Goal: Communication & Community: Answer question/provide support

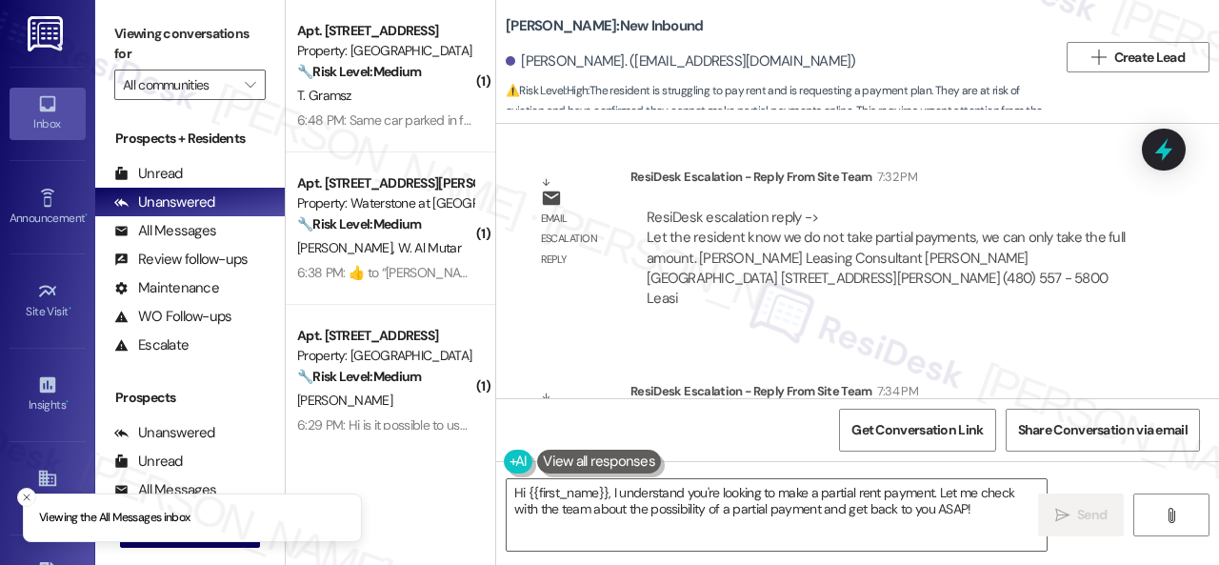
scroll to position [10916, 0]
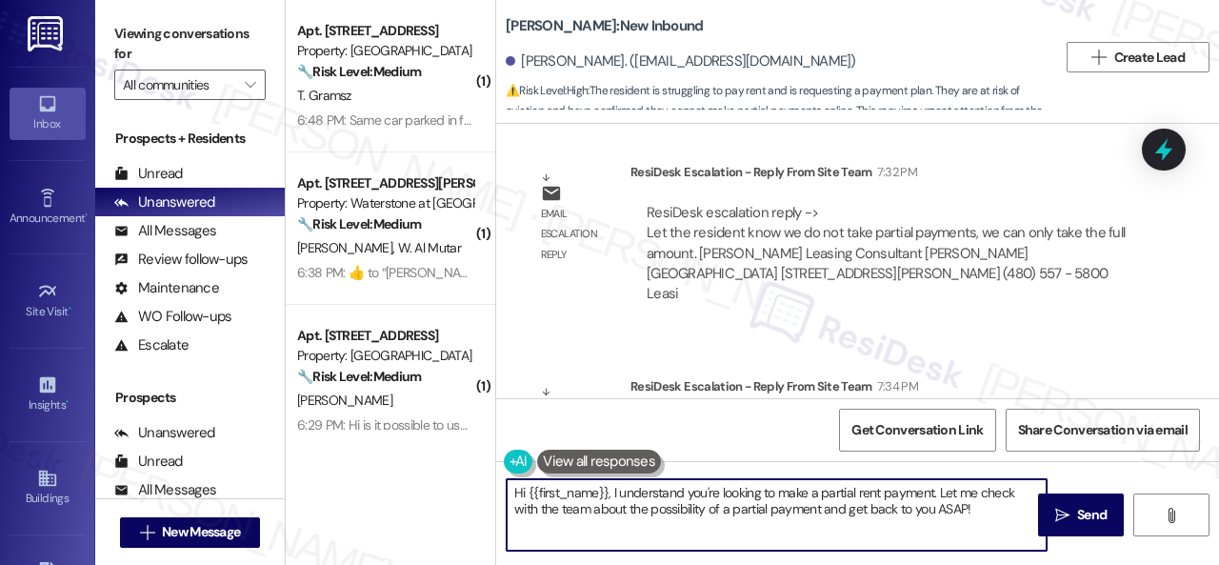
click at [1019, 529] on div "Hi {{first_name}}, I understand you're looking to make a partial rent payment. …" at bounding box center [777, 514] width 542 height 73
paste textarea "! The site team stated that they do not take partial payments. They can only ta…"
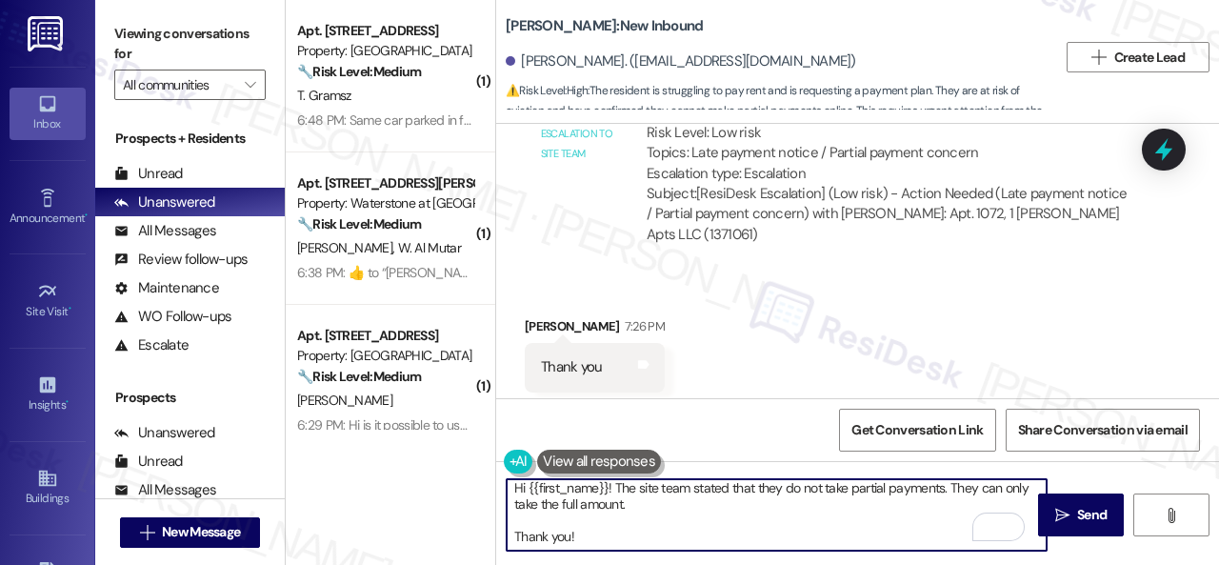
scroll to position [0, 0]
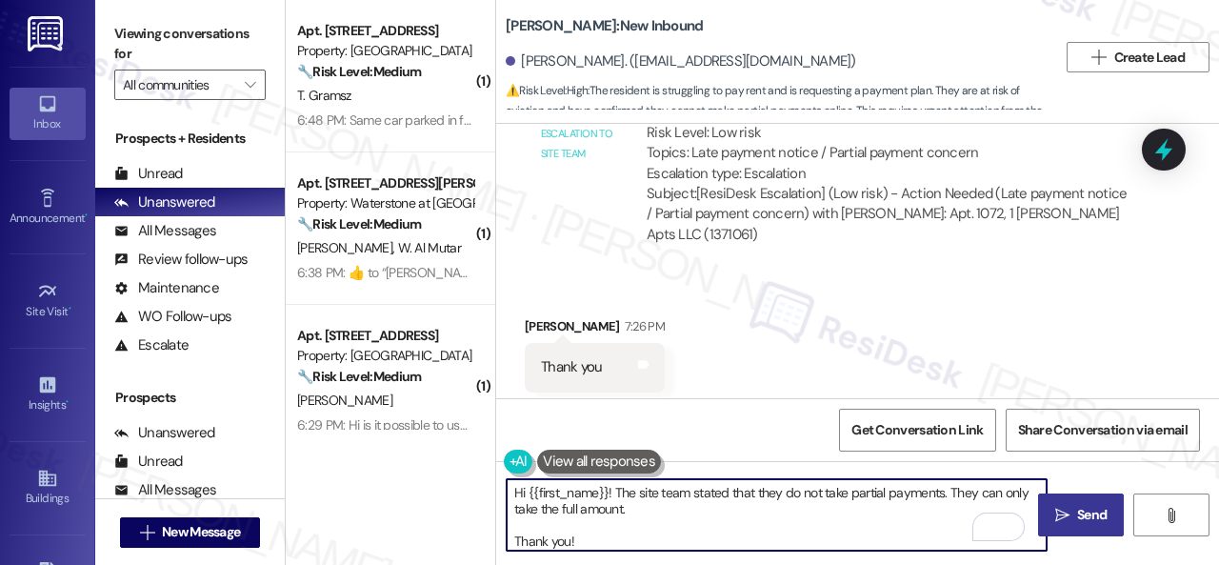
type textarea "Hi {{first_name}}! The site team stated that they do not take partial payments.…"
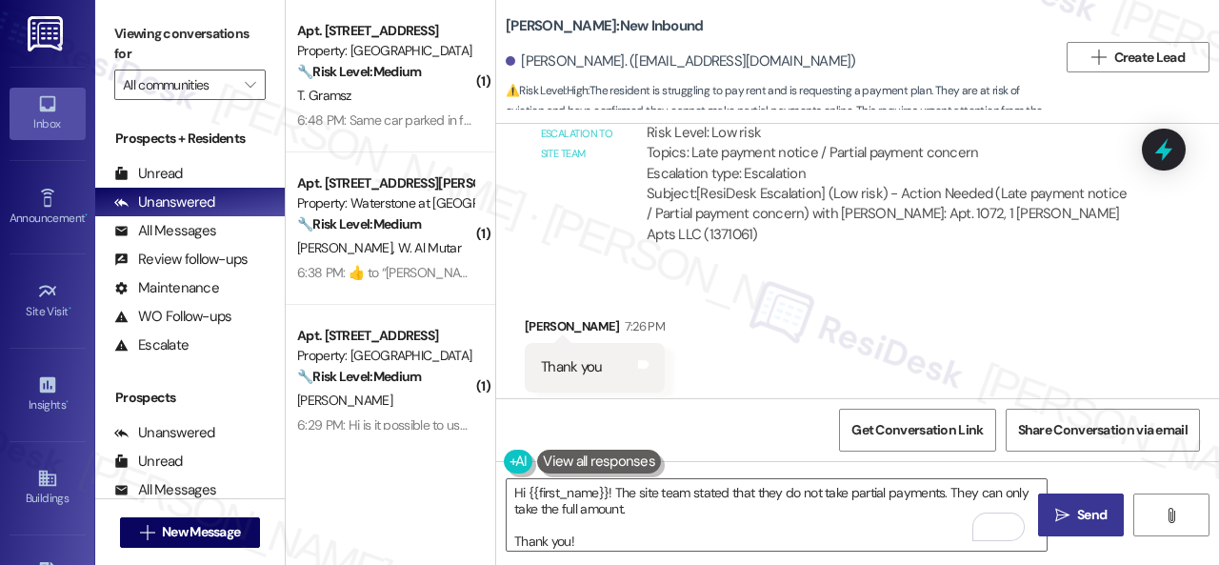
click at [1077, 507] on span "Send" at bounding box center [1092, 515] width 30 height 20
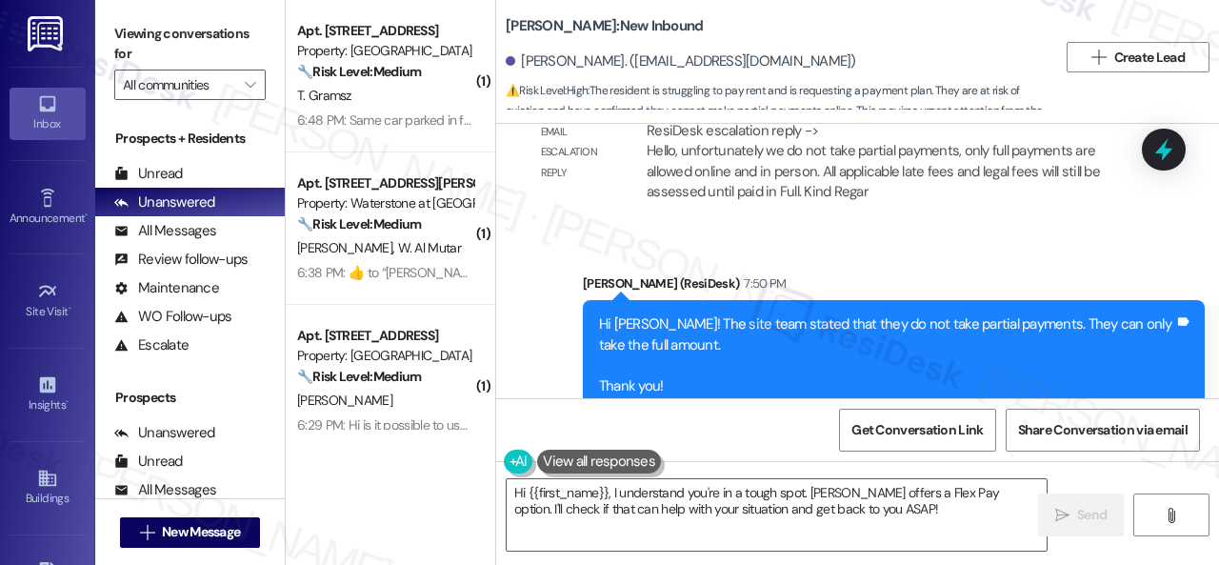
scroll to position [11117, 0]
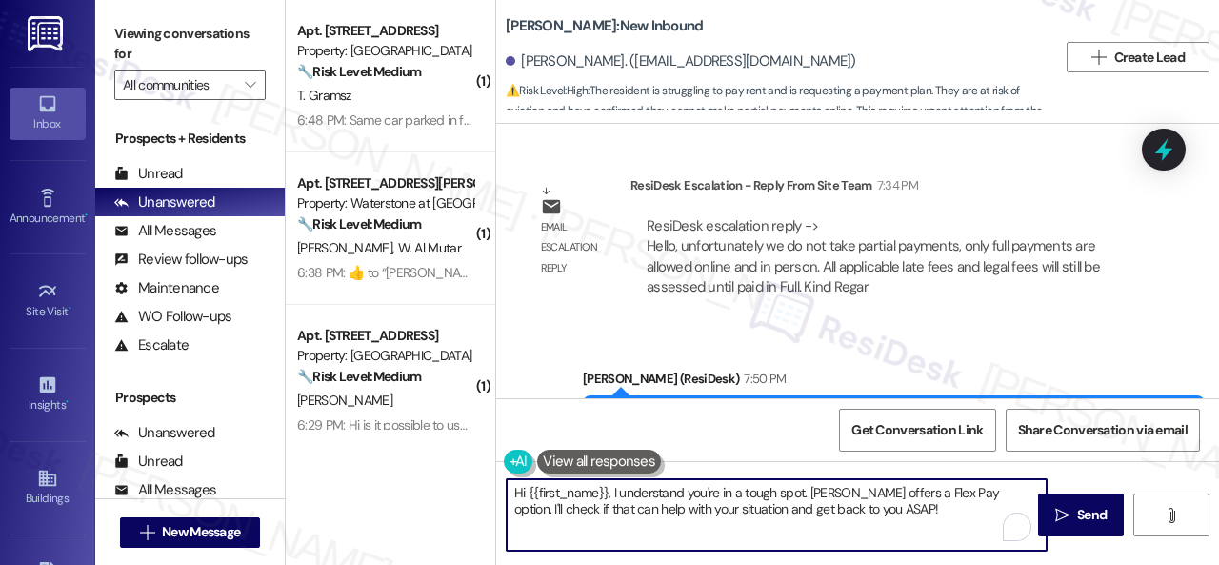
drag, startPoint x: 511, startPoint y: 492, endPoint x: 899, endPoint y: 540, distance: 390.5
click at [899, 540] on textarea "Hi {{first_name}}, I understand you're in a tough spot. Dana Park offers a Flex…" at bounding box center [777, 514] width 540 height 71
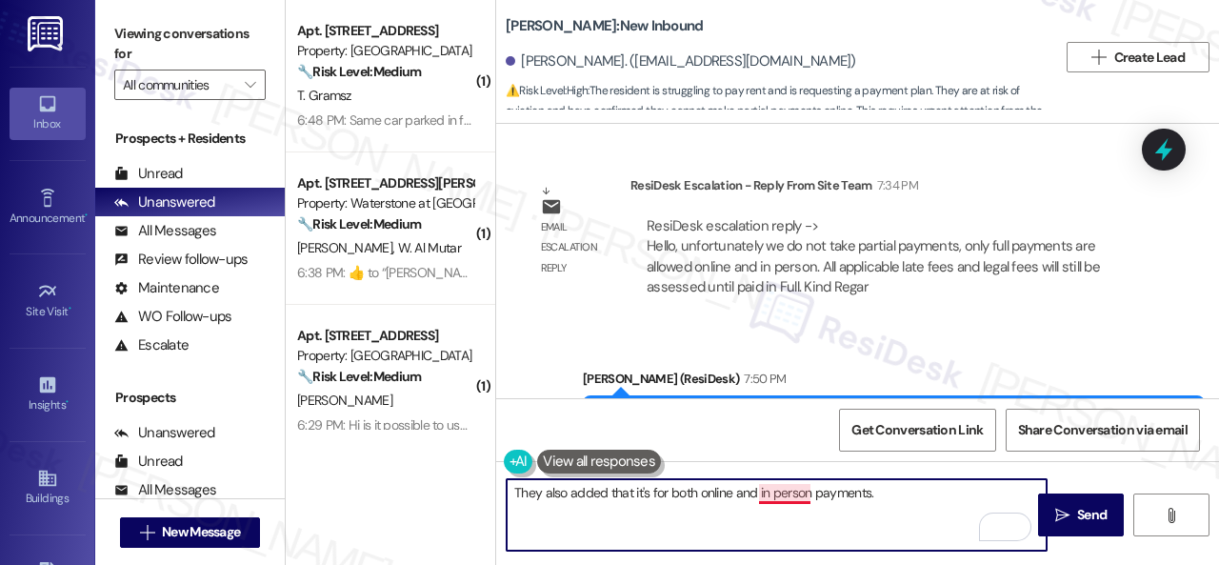
click at [785, 497] on textarea "They also added that it's for both online and in person payments." at bounding box center [777, 514] width 540 height 71
click at [902, 491] on textarea "They also added that it's for both online and in-person payments." at bounding box center [777, 514] width 540 height 71
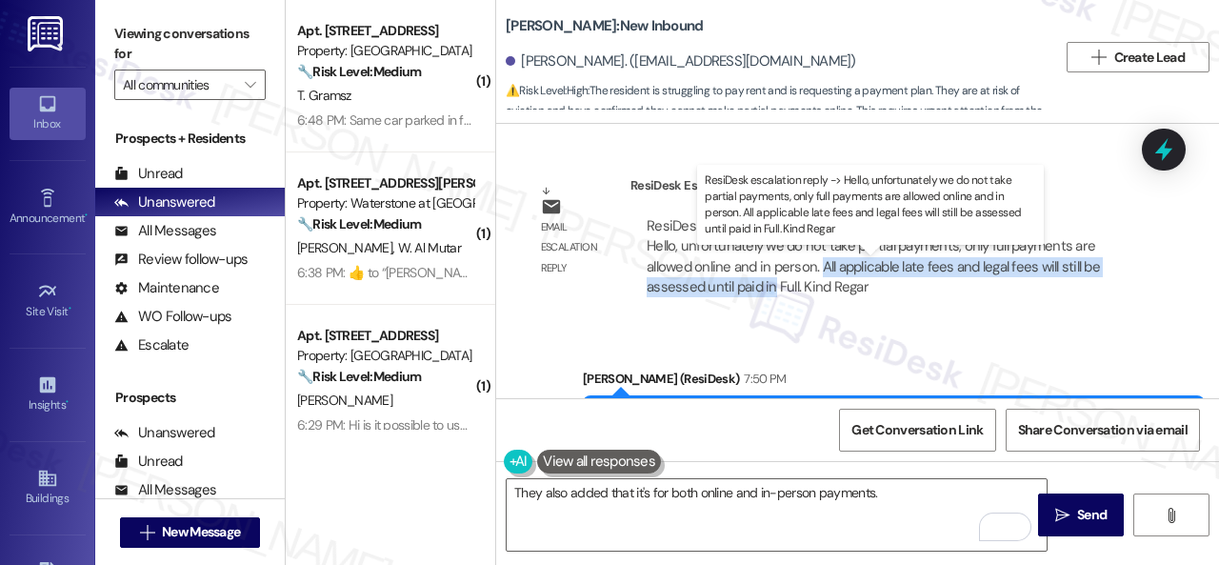
drag, startPoint x: 823, startPoint y: 307, endPoint x: 770, endPoint y: 323, distance: 54.8
click at [770, 296] on div "ResiDesk escalation reply -> Hello, unfortunately we do not take partial paymen…" at bounding box center [873, 256] width 453 height 80
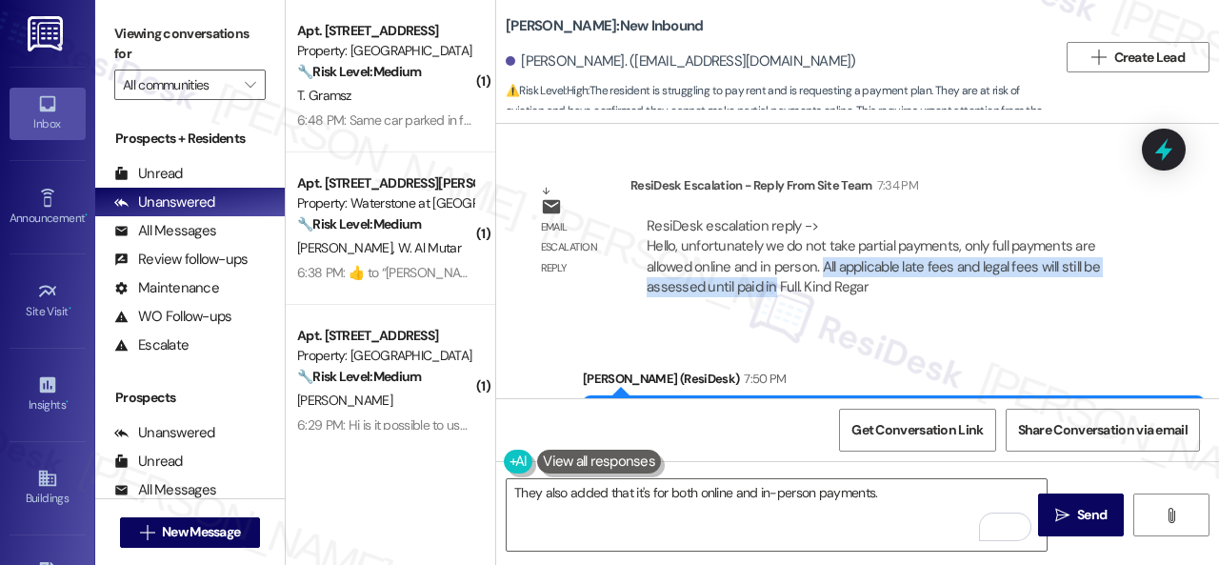
copy div "All applicable late fees and legal fees will still be assessed until paid in"
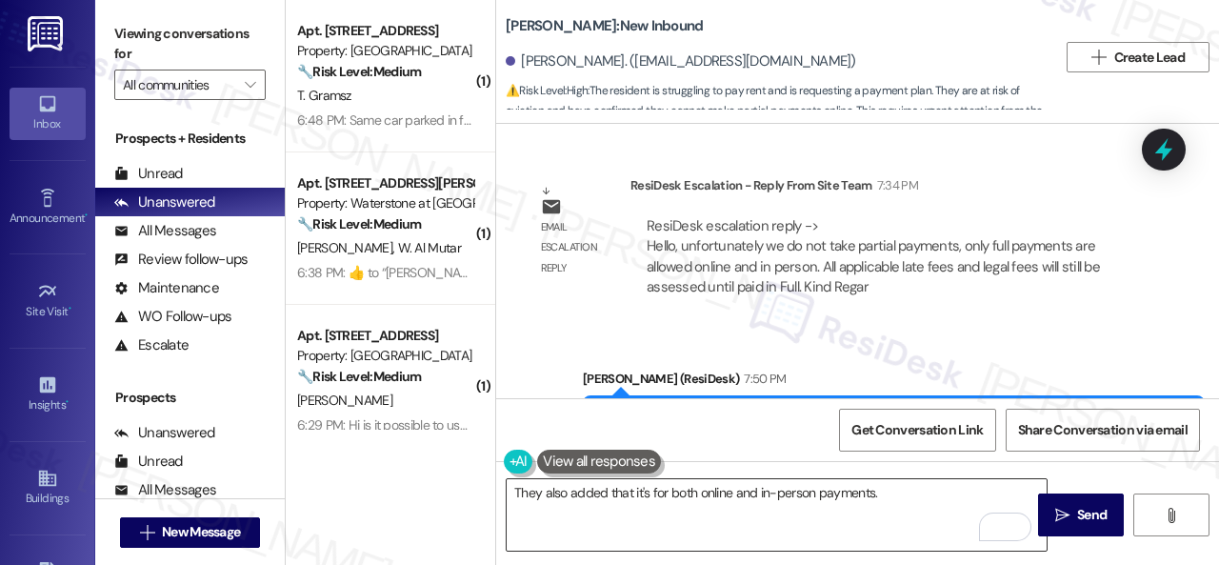
click at [896, 492] on textarea "They also added that it's for both online and in-person payments." at bounding box center [777, 514] width 540 height 71
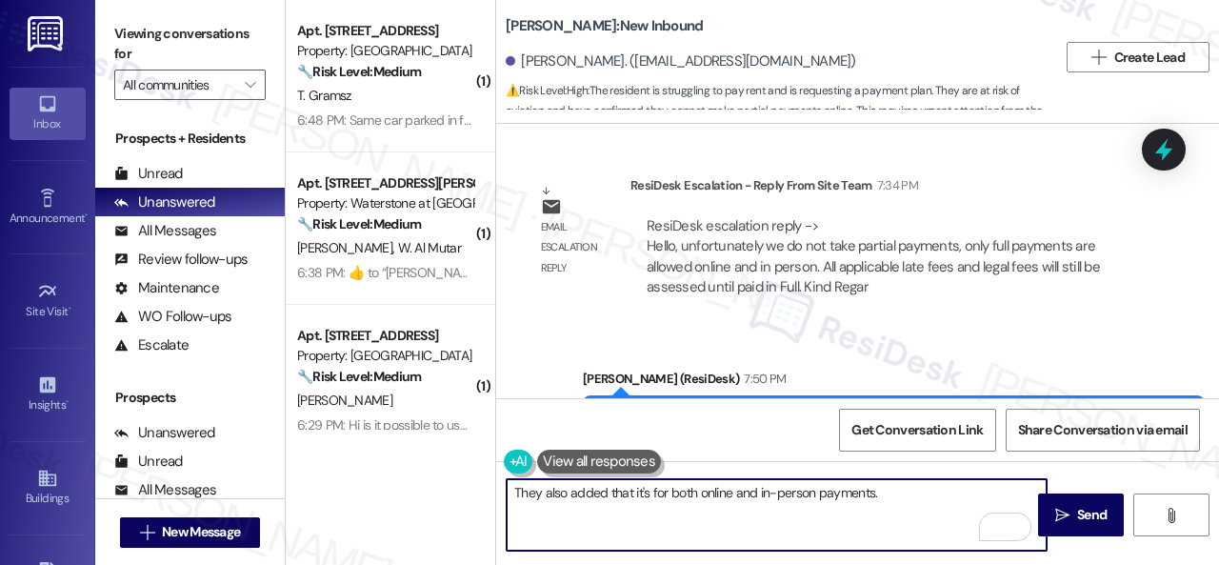
paste textarea "All applicable late fees and legal fees will still be assessed until paid in"
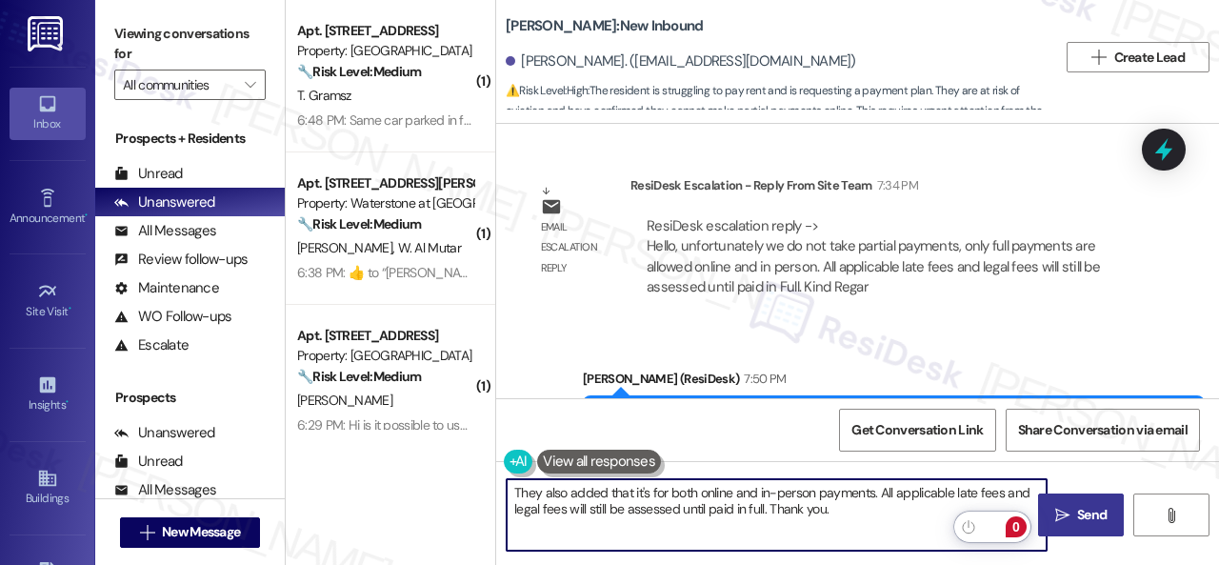
type textarea "They also added that it's for both online and in-person payments. All applicabl…"
click at [1077, 513] on span "Send" at bounding box center [1092, 515] width 30 height 20
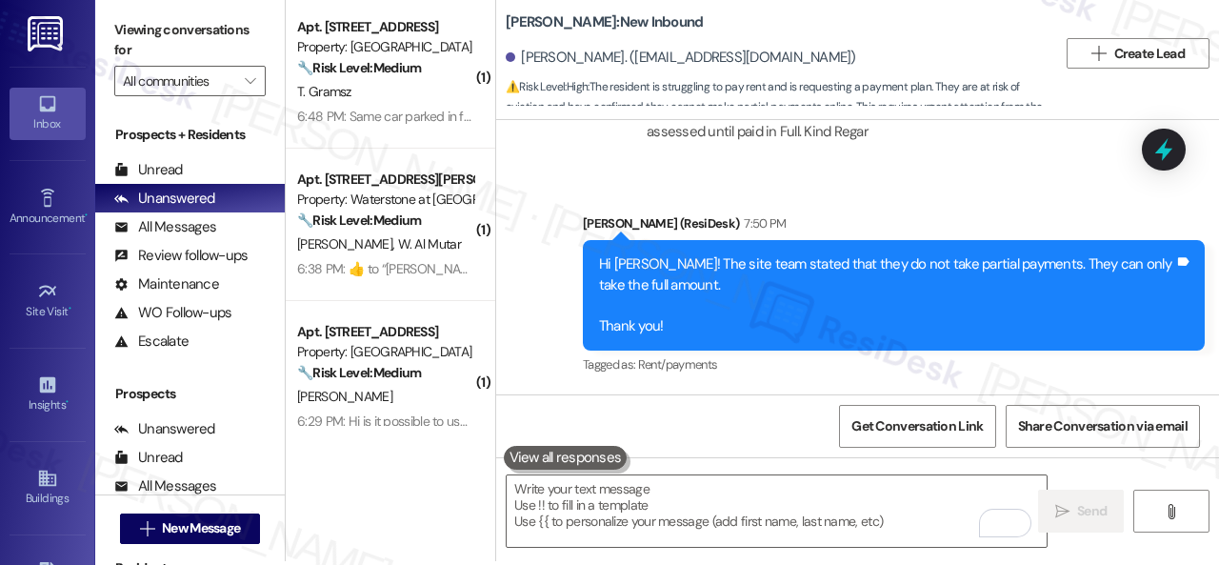
scroll to position [6, 0]
